Goal: Information Seeking & Learning: Learn about a topic

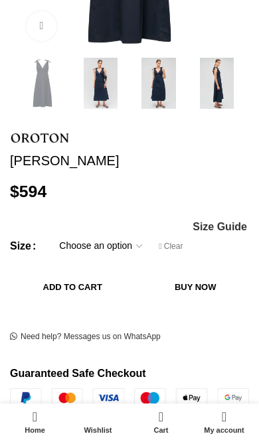
scroll to position [0, 186]
click at [200, 232] on span "Size Guide" at bounding box center [219, 227] width 54 height 11
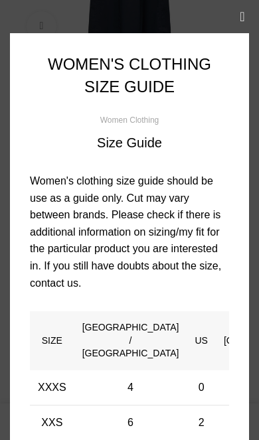
scroll to position [0, 0]
click at [238, 17] on button "×" at bounding box center [242, 16] width 33 height 33
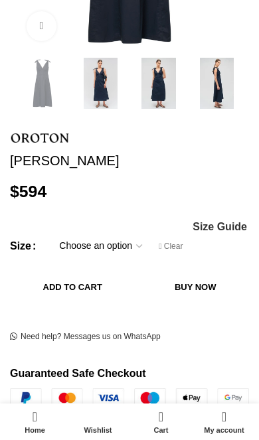
click at [127, 260] on select "Choose an option 4 UK 6 UK 8 [GEOGRAPHIC_DATA] 10 [GEOGRAPHIC_DATA] 12 [GEOGRAP…" at bounding box center [100, 246] width 103 height 28
select select "12-[GEOGRAPHIC_DATA]"
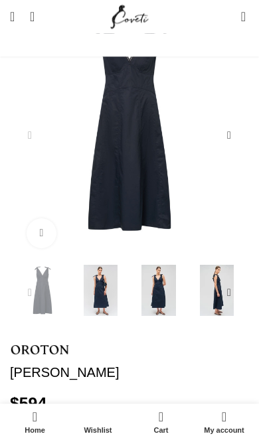
scroll to position [143, 0]
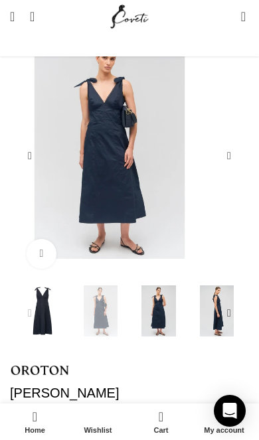
click at [80, 334] on img "2 / 6" at bounding box center [101, 311] width 52 height 52
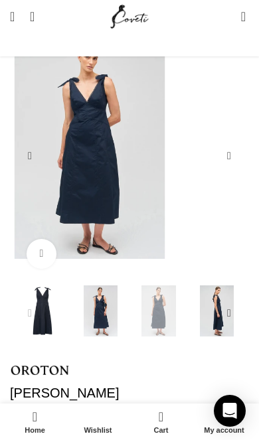
click at [150, 337] on img "3 / 6" at bounding box center [159, 311] width 52 height 52
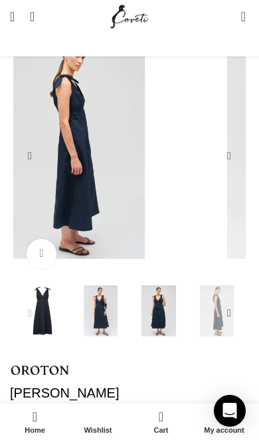
click at [211, 332] on img "4 / 6" at bounding box center [217, 311] width 52 height 52
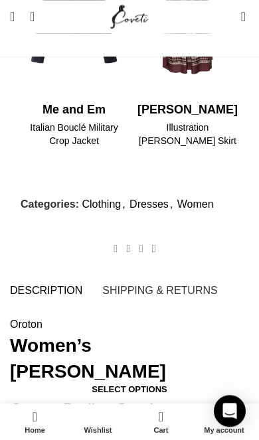
scroll to position [1039, 0]
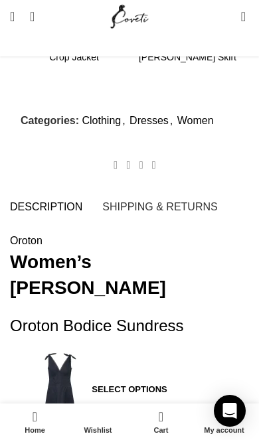
click at [131, 212] on span "Shipping & Returns" at bounding box center [159, 207] width 115 height 11
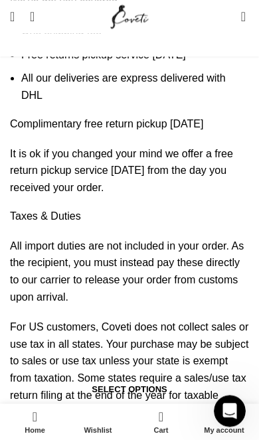
scroll to position [0, 0]
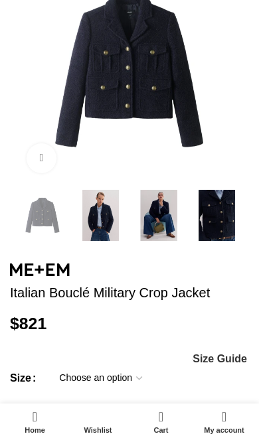
scroll to position [216, 0]
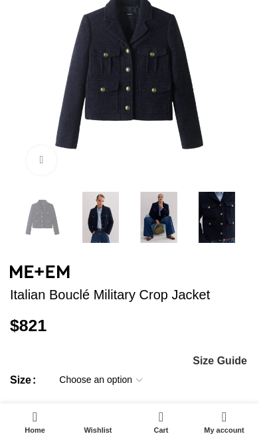
click at [86, 244] on img at bounding box center [101, 218] width 52 height 52
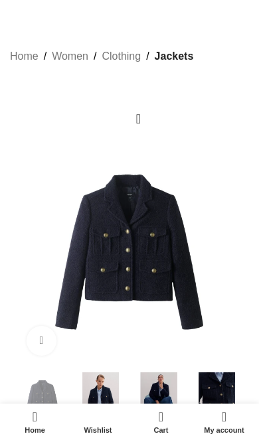
scroll to position [0, 0]
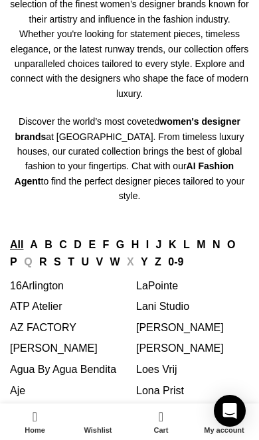
click at [232, 240] on link "O" at bounding box center [231, 244] width 8 height 11
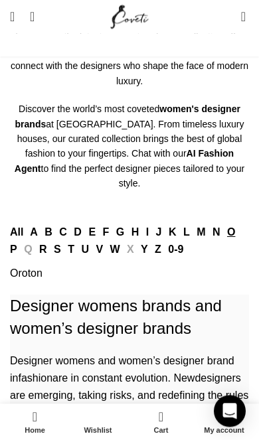
scroll to position [168, 0]
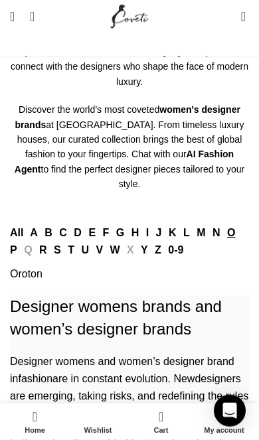
click at [22, 279] on link "Oroton" at bounding box center [26, 273] width 33 height 11
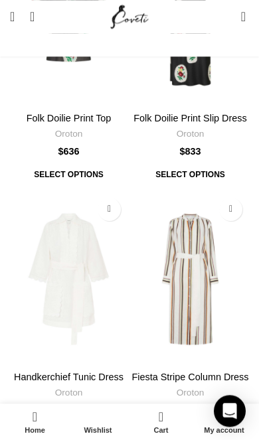
scroll to position [5367, 0]
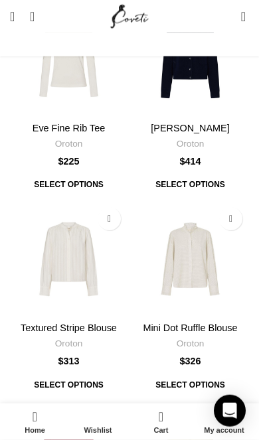
scroll to position [3412, 0]
